Goal: Book appointment/travel/reservation

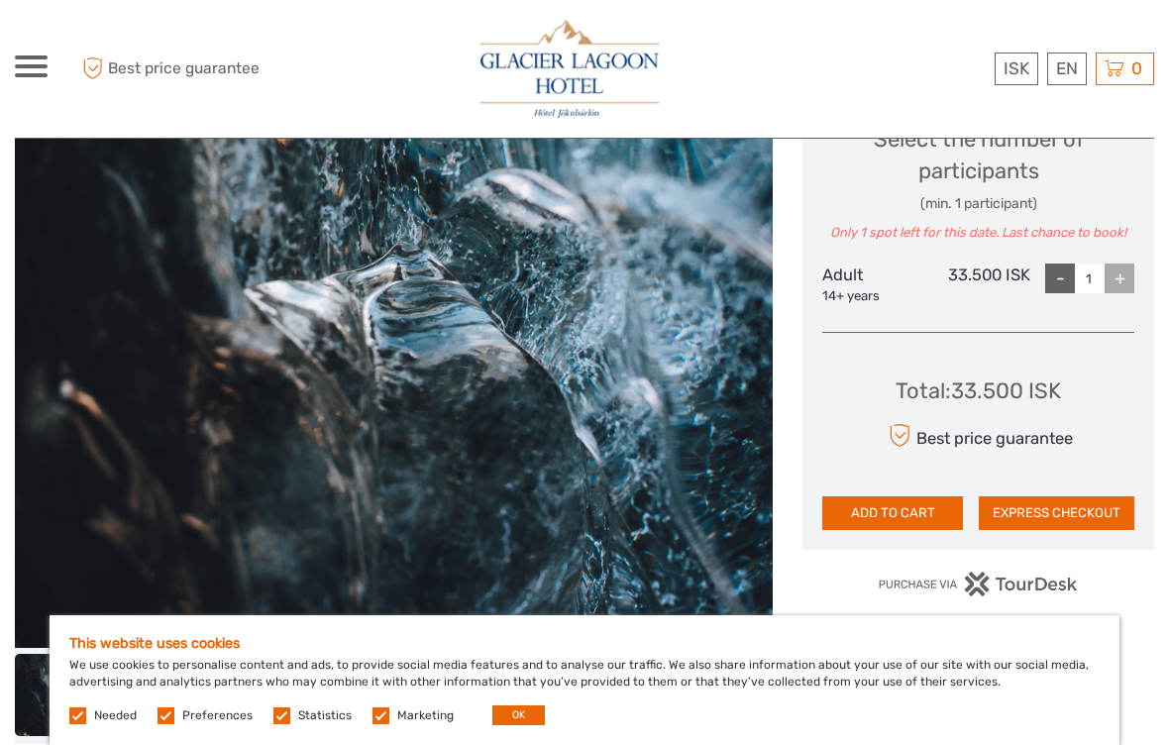
scroll to position [905, 0]
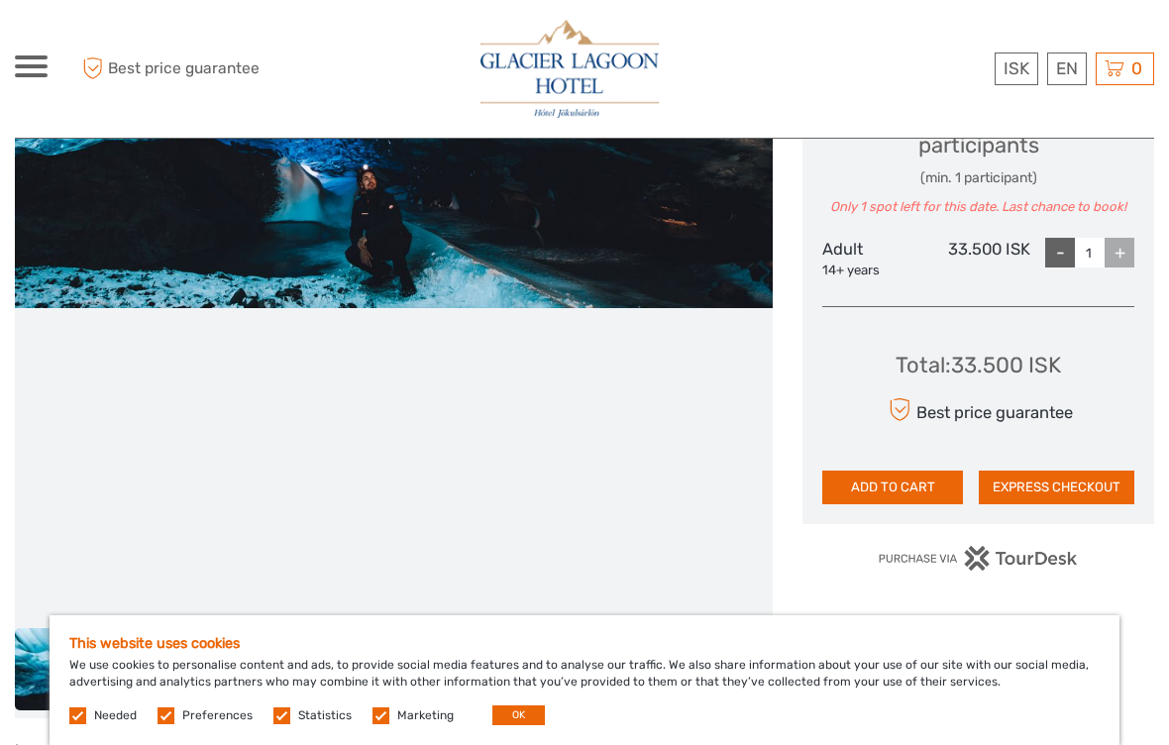
click at [26, 66] on span at bounding box center [31, 66] width 33 height 4
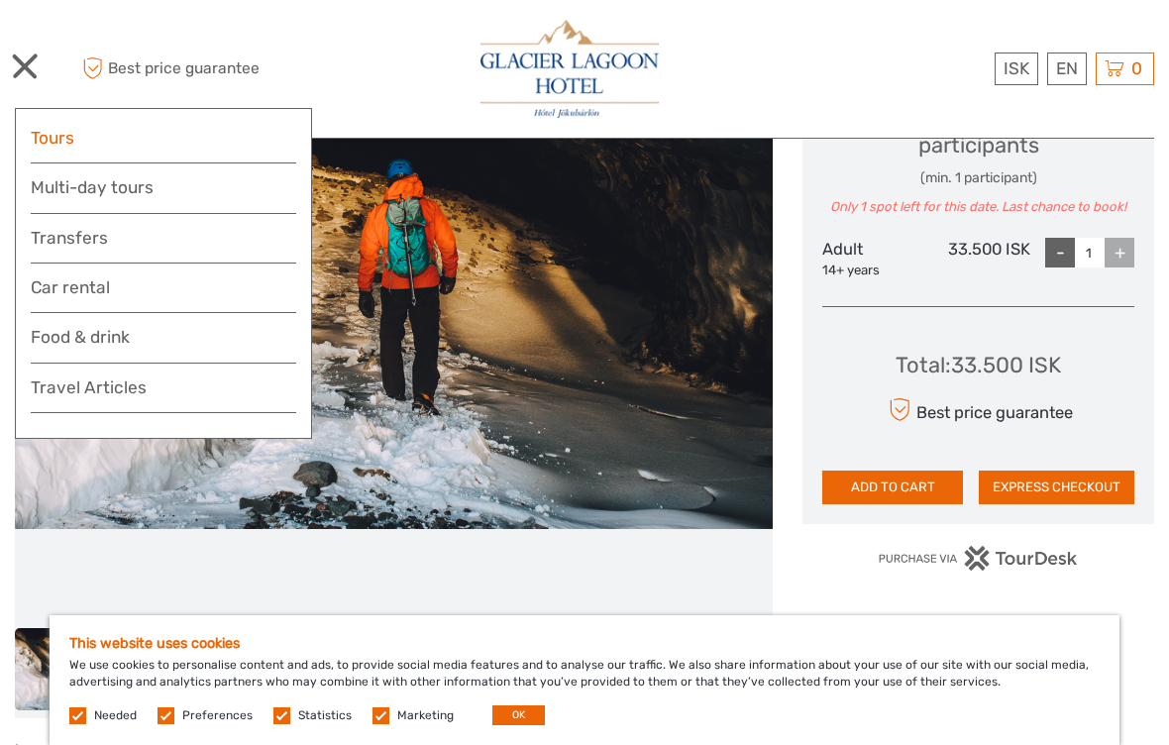
click at [33, 133] on link "Tours" at bounding box center [163, 138] width 265 height 29
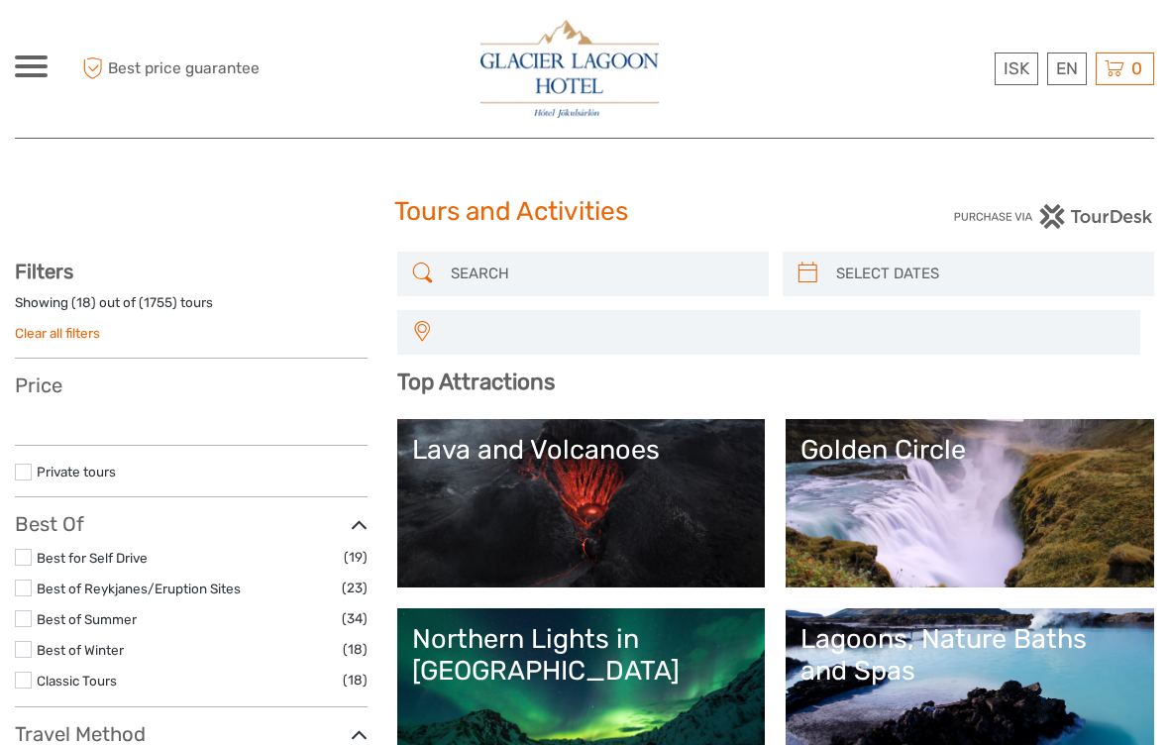
select select
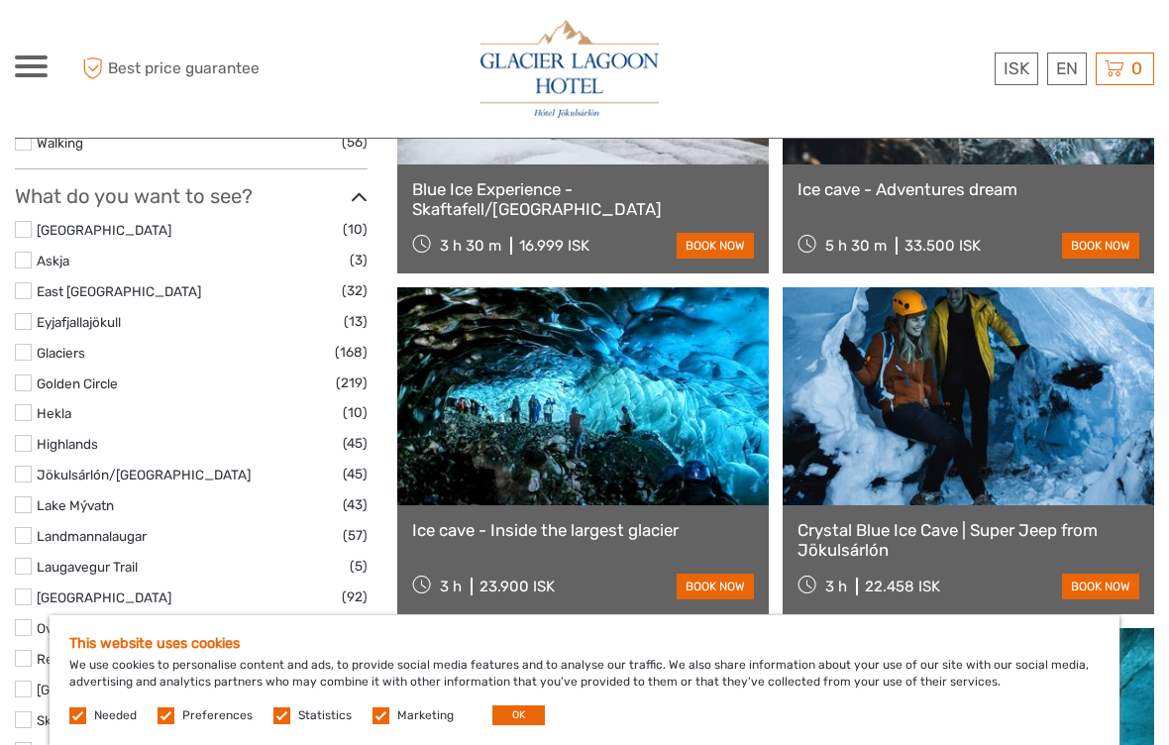
scroll to position [921, 0]
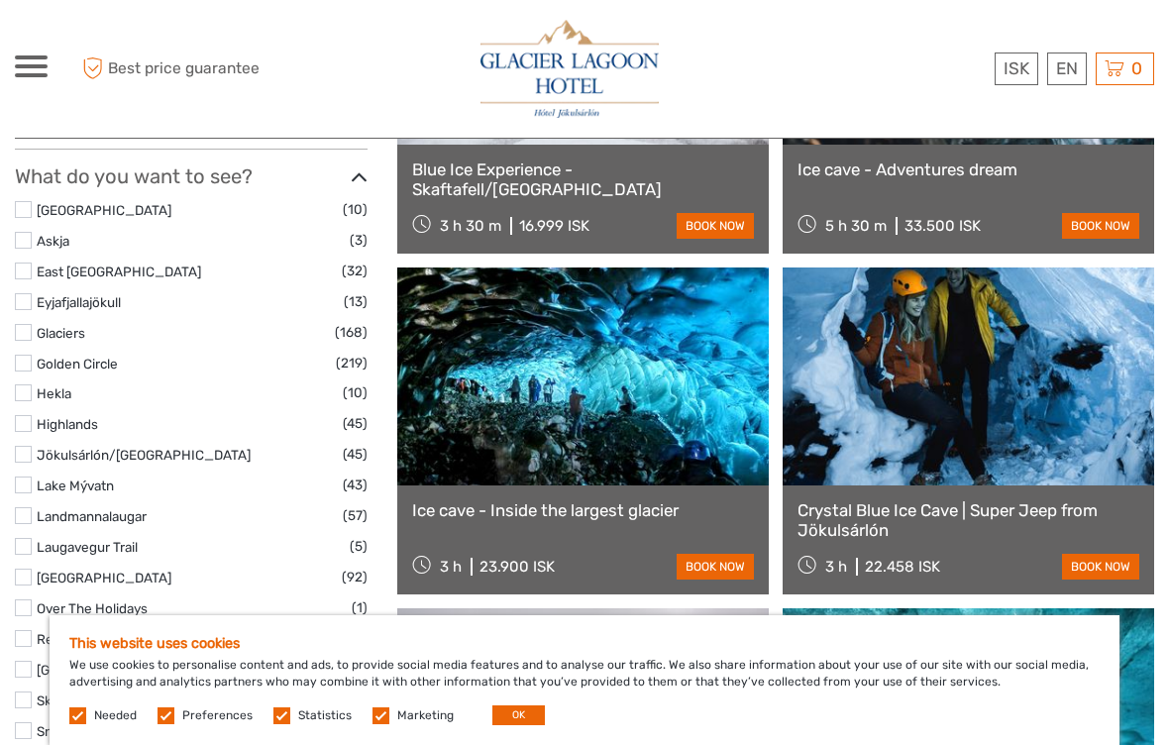
click at [462, 425] on link at bounding box center [582, 376] width 371 height 218
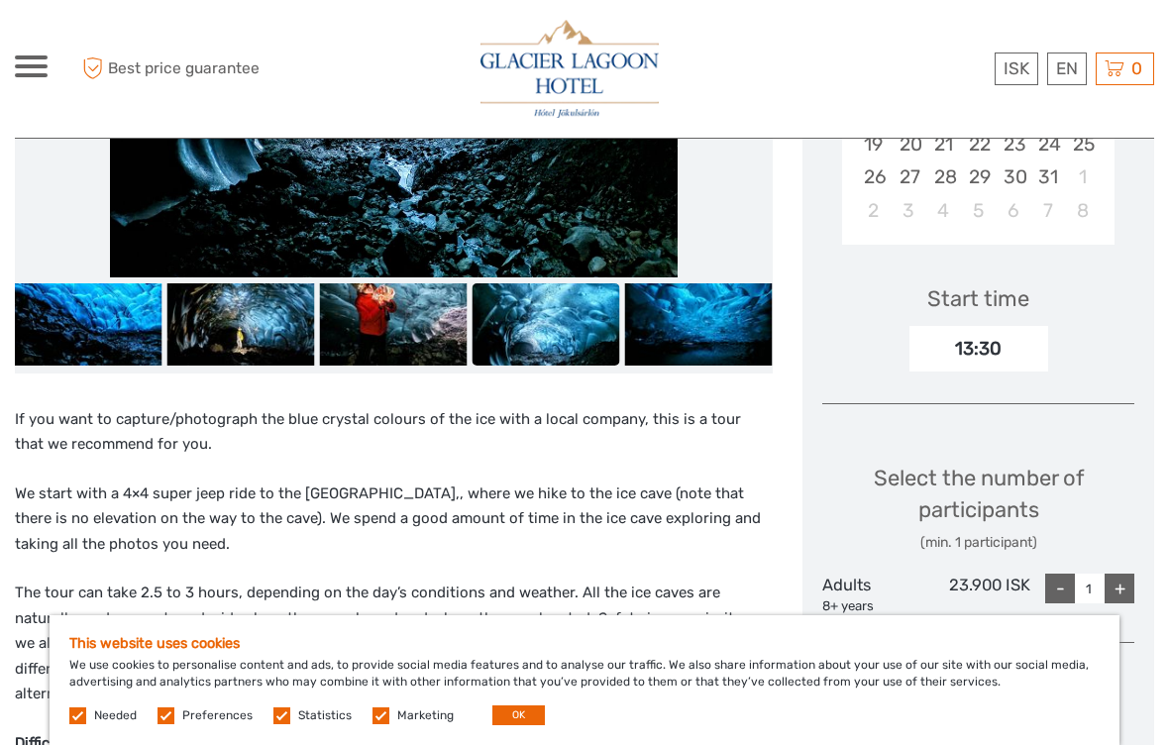
scroll to position [538, 0]
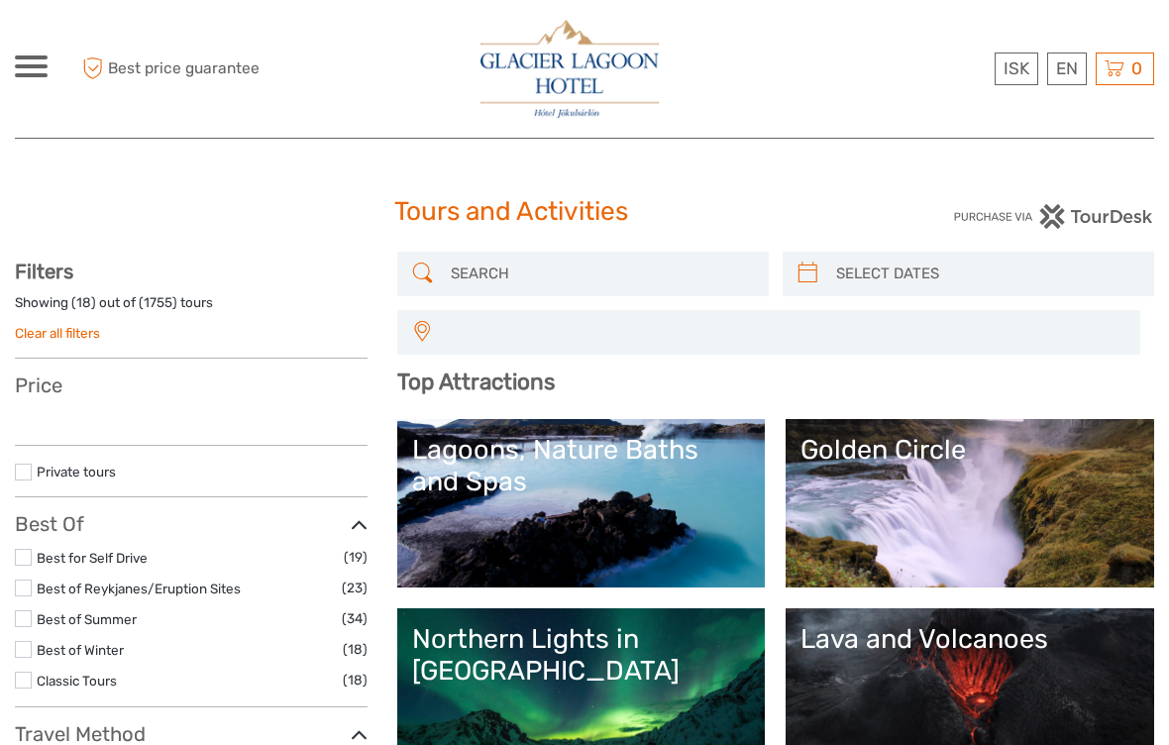
select select
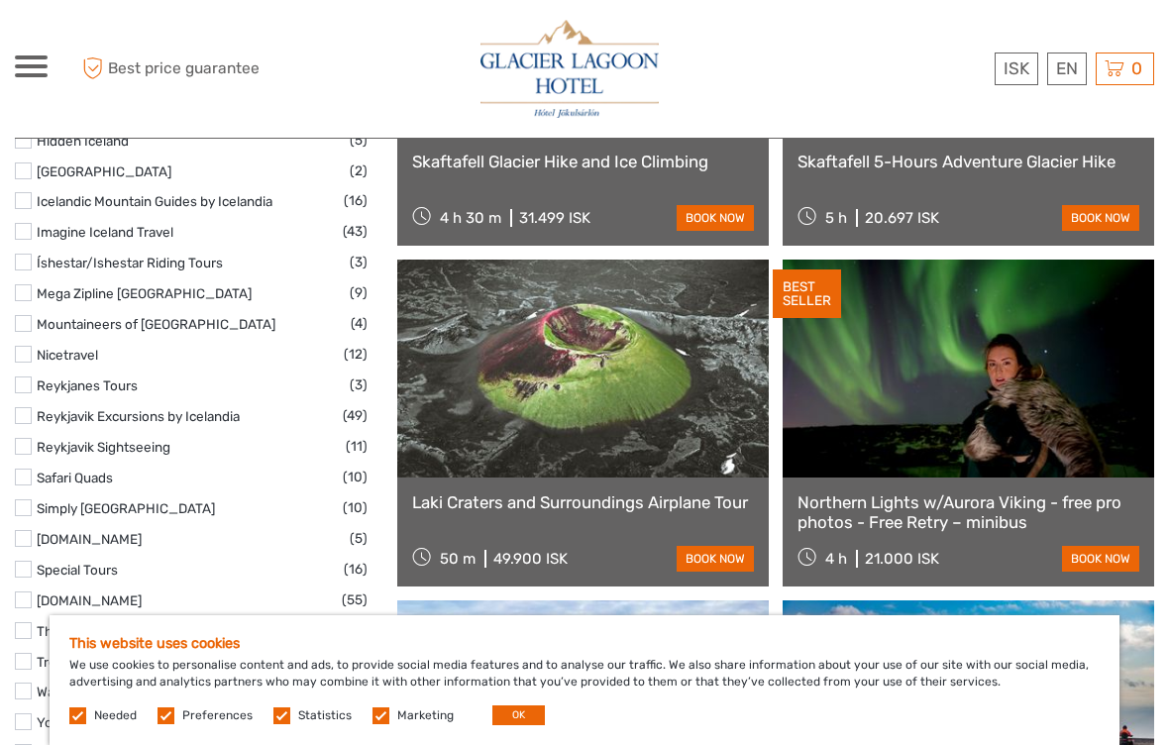
scroll to position [3073, 0]
